Goal: Navigation & Orientation: Find specific page/section

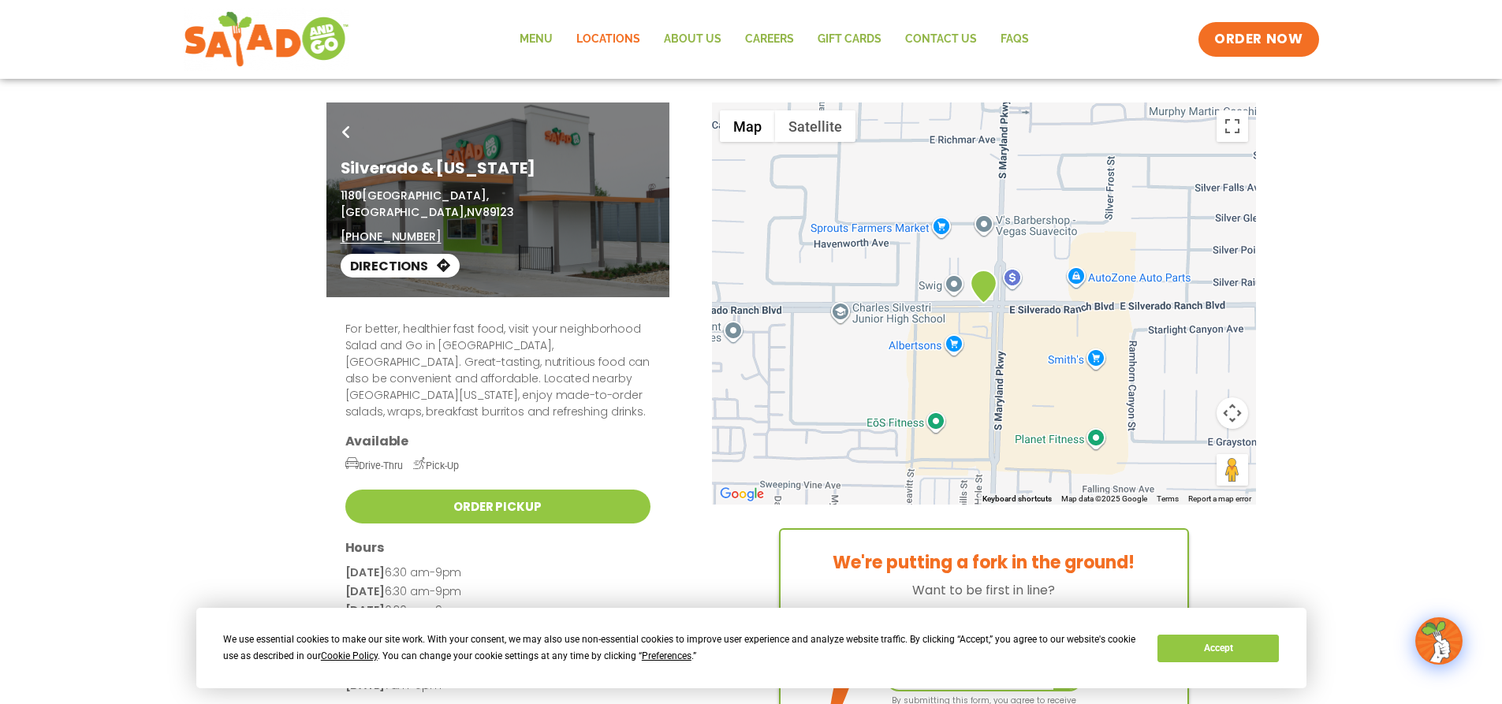
click at [609, 36] on link "Locations" at bounding box center [607, 39] width 87 height 36
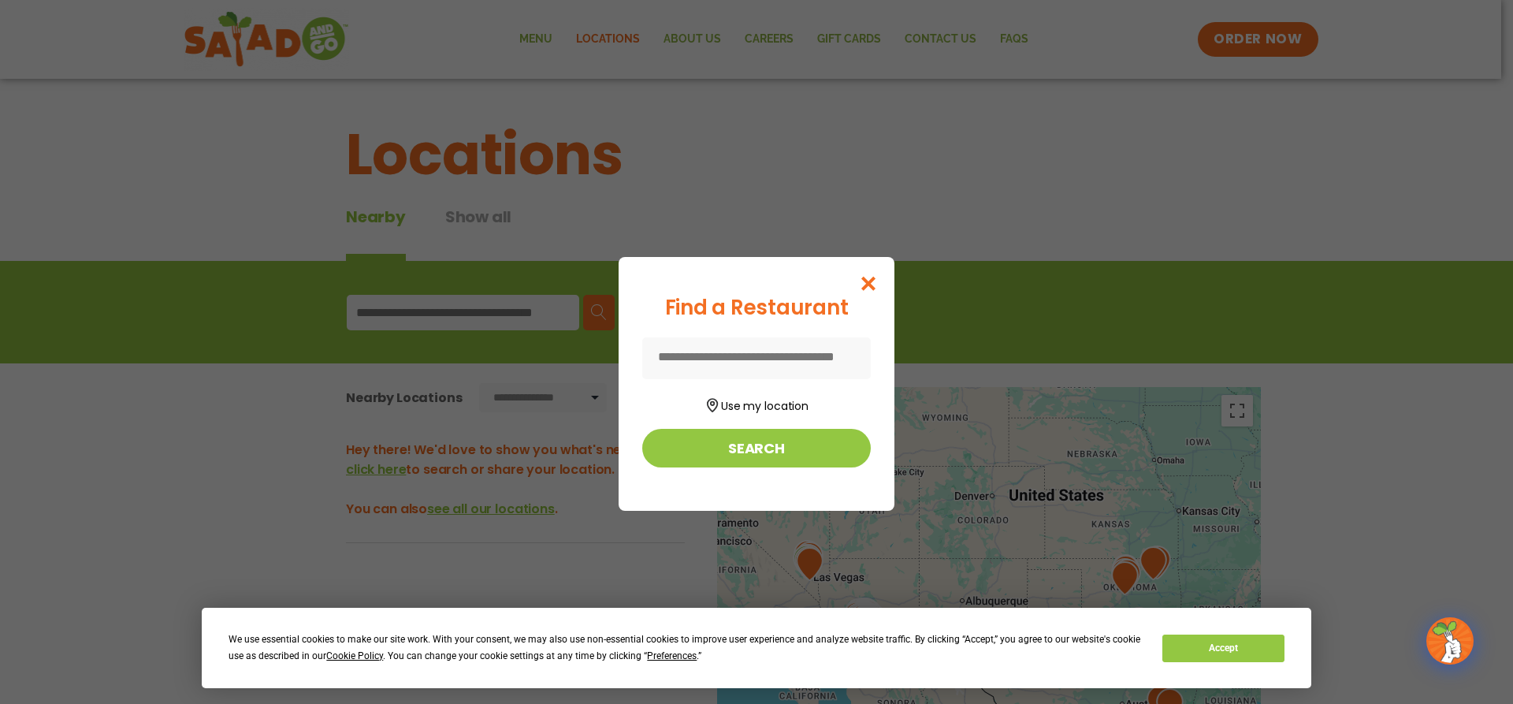
click at [793, 350] on input at bounding box center [756, 358] width 229 height 42
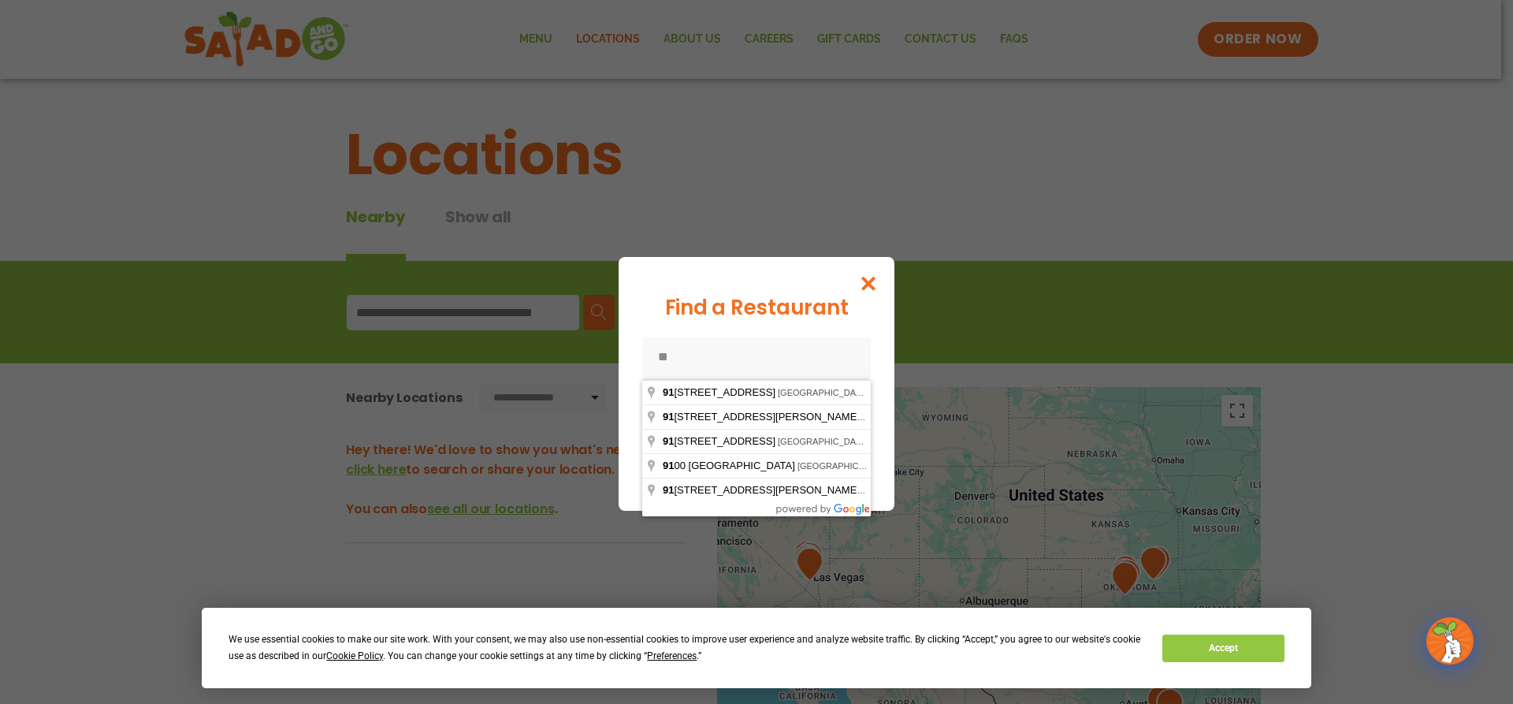
type input "*"
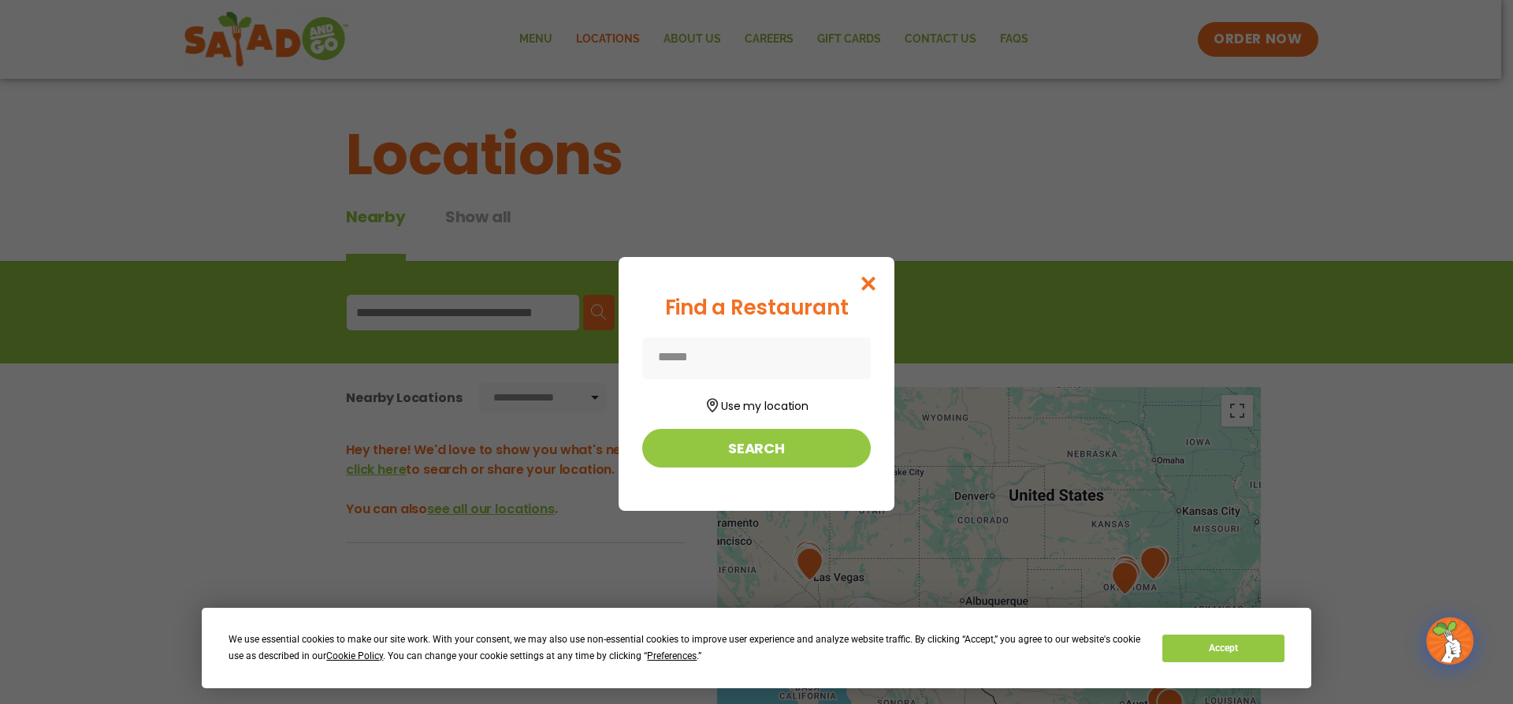
type input "**********"
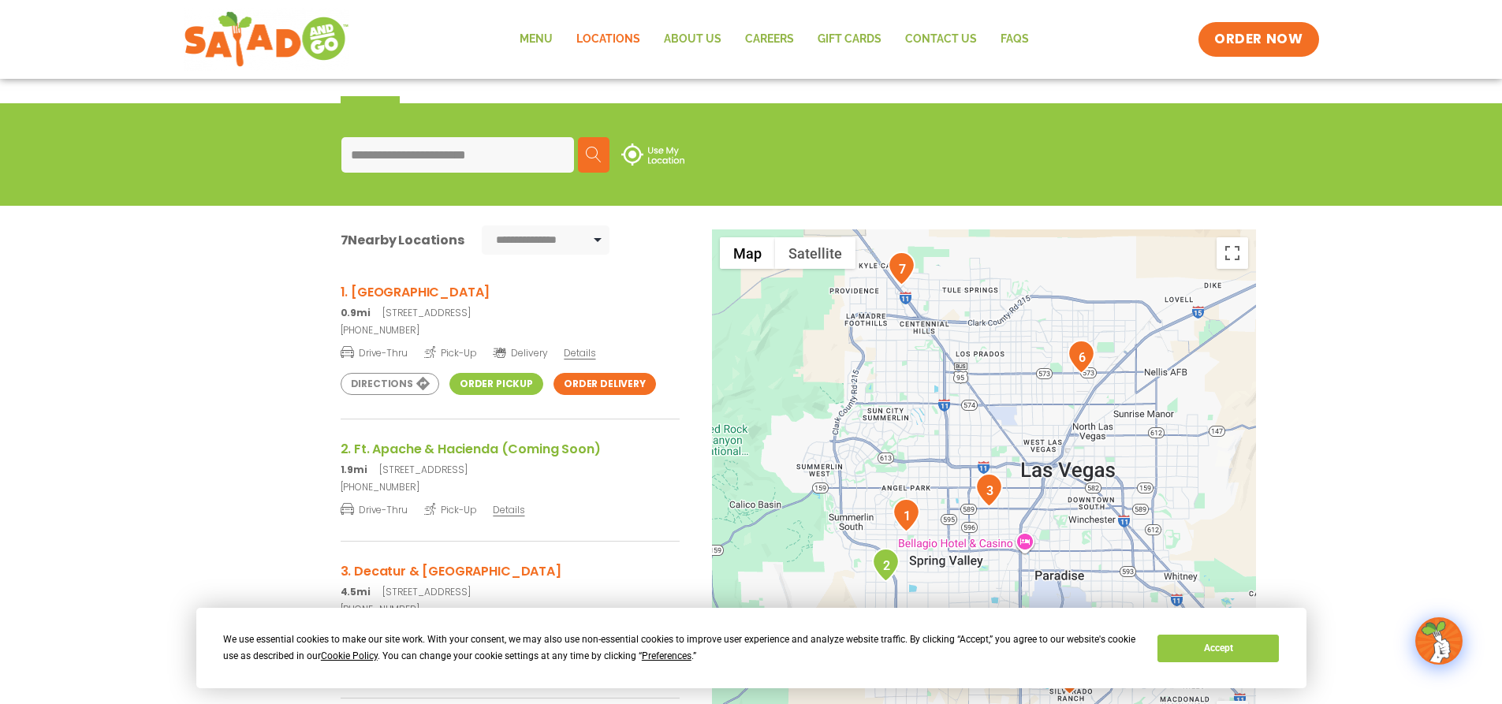
scroll to position [236, 0]
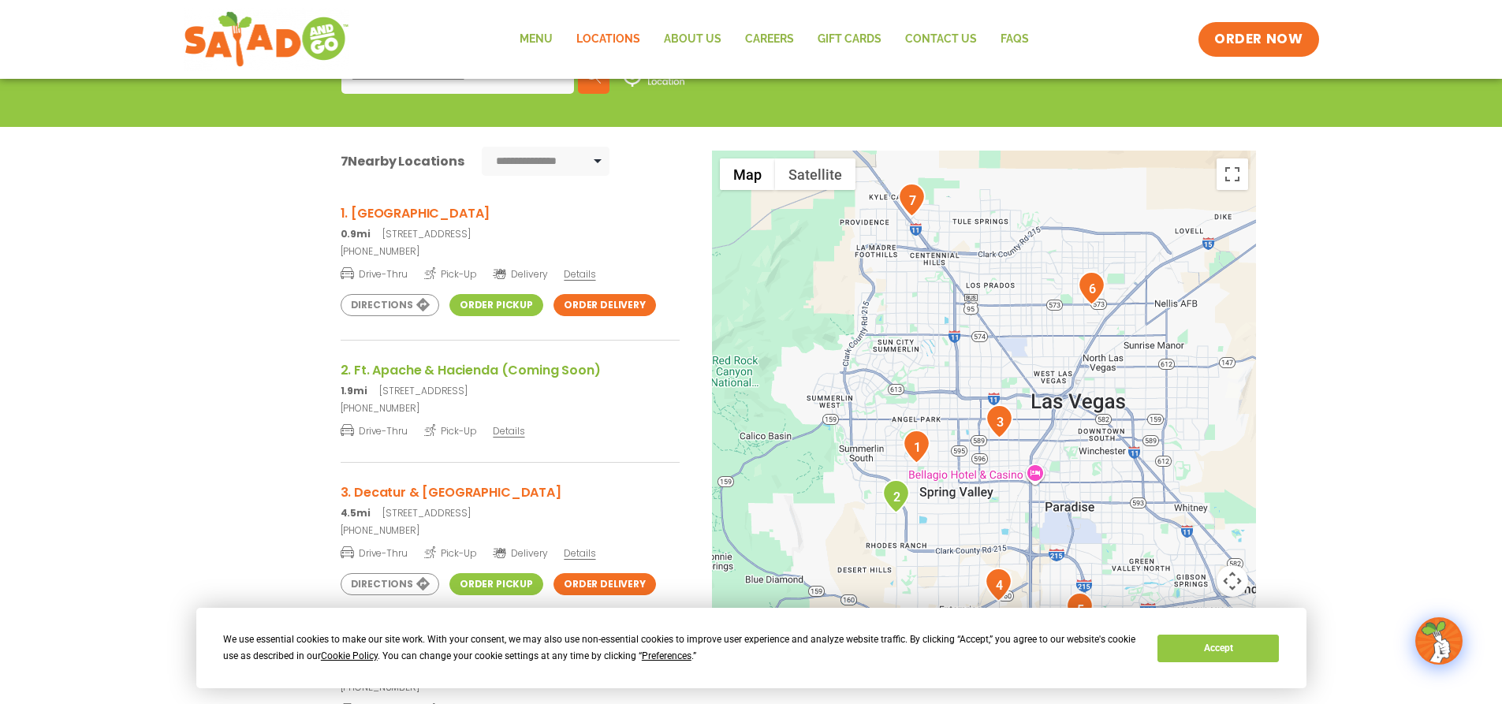
drag, startPoint x: 940, startPoint y: 464, endPoint x: 951, endPoint y: 472, distance: 14.2
click at [951, 472] on div at bounding box center [984, 412] width 544 height 522
click at [898, 494] on img "2" at bounding box center [896, 496] width 28 height 34
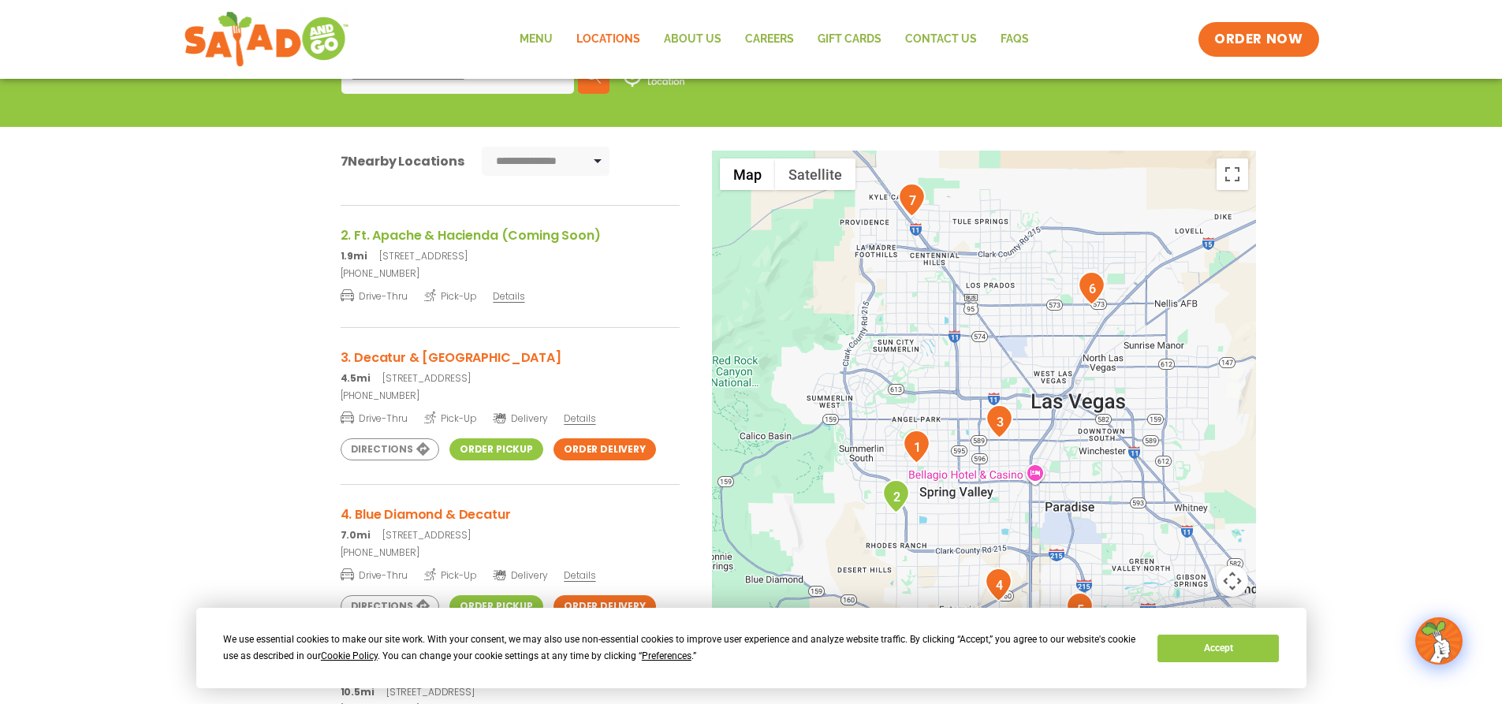
click at [516, 294] on span "Details" at bounding box center [509, 295] width 32 height 13
